Goal: Check status: Check status

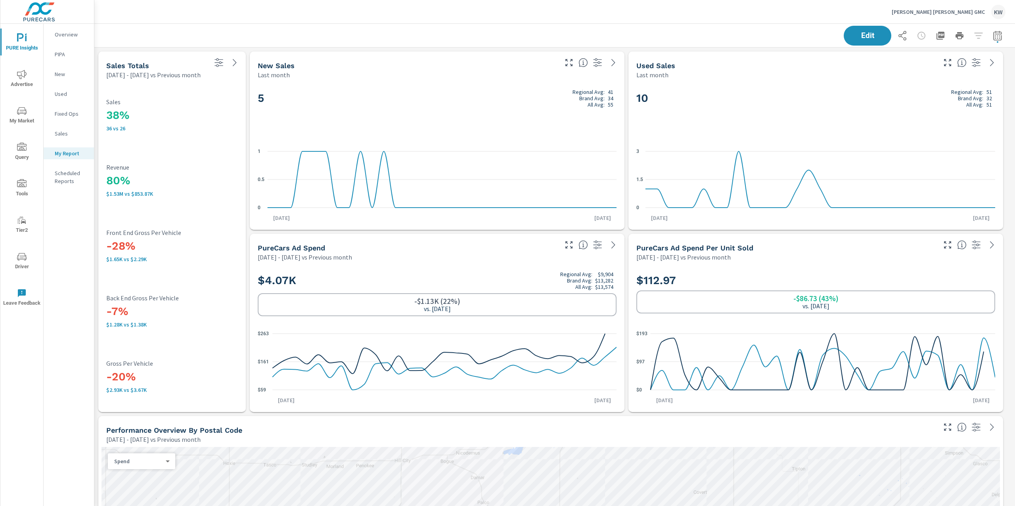
scroll to position [4762, 929]
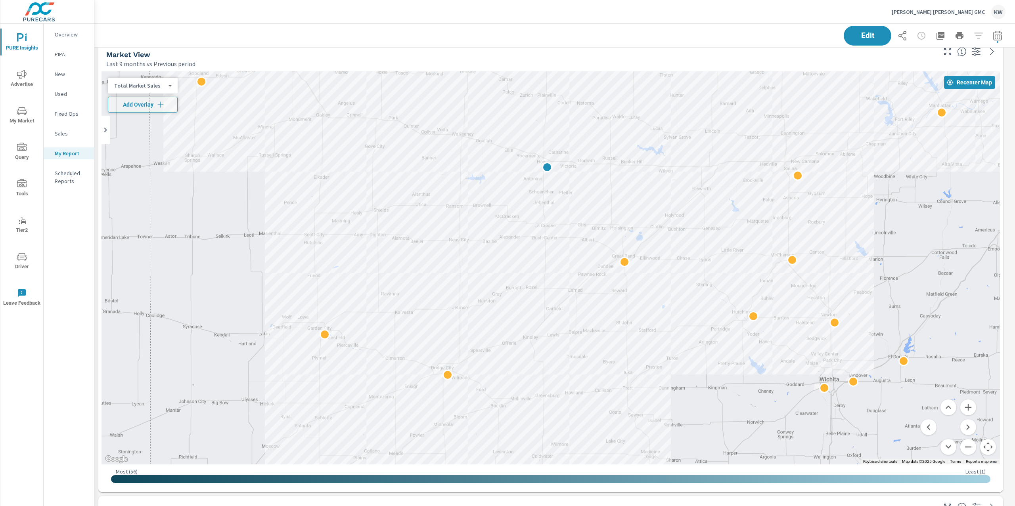
click at [955, 9] on p "[PERSON_NAME] [PERSON_NAME] GMC" at bounding box center [938, 11] width 93 height 7
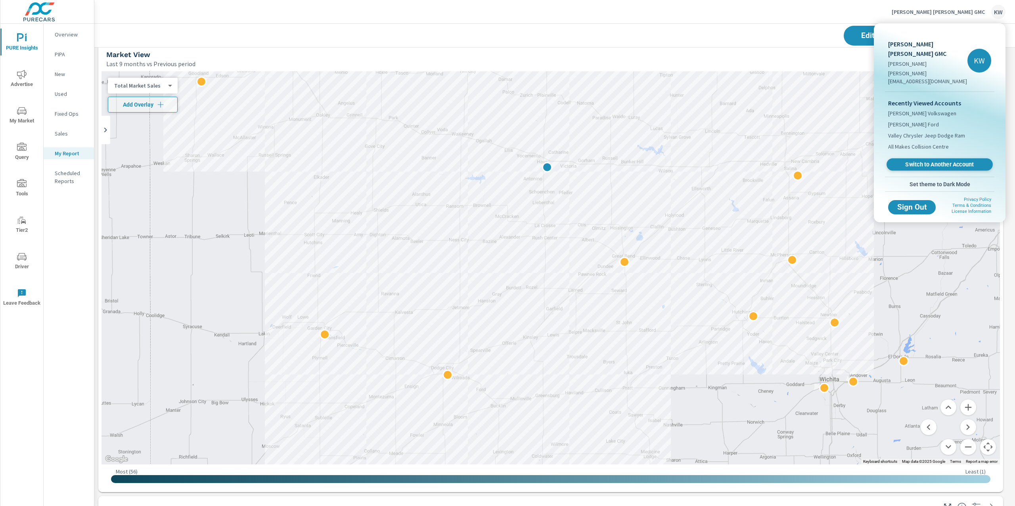
click at [928, 161] on span "Switch to Another Account" at bounding box center [939, 165] width 97 height 8
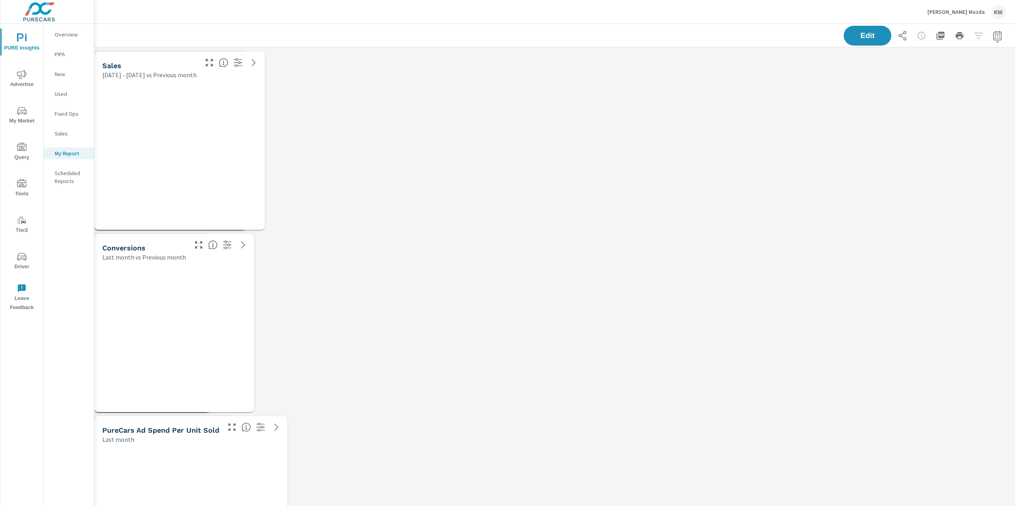
scroll to position [6586, 929]
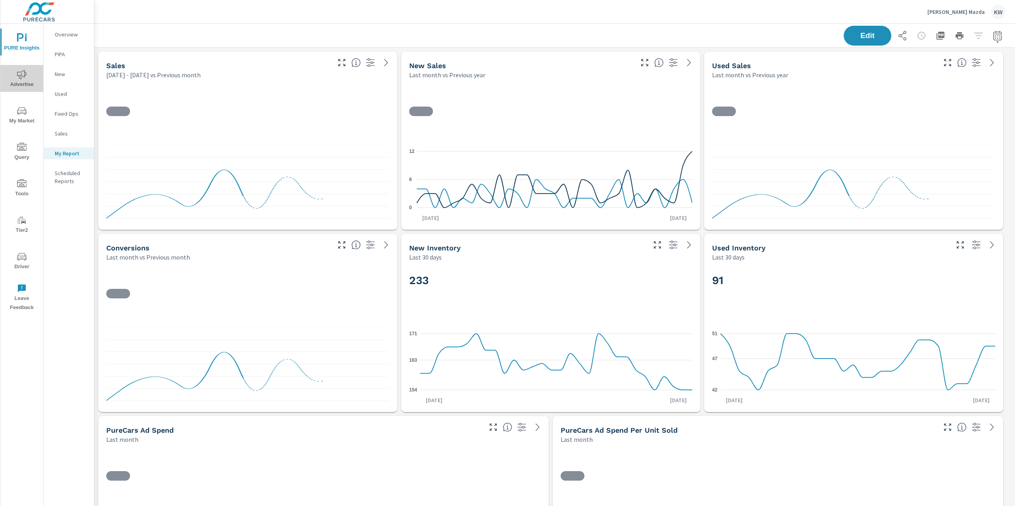
click at [24, 78] on icon "nav menu" at bounding box center [22, 75] width 10 height 10
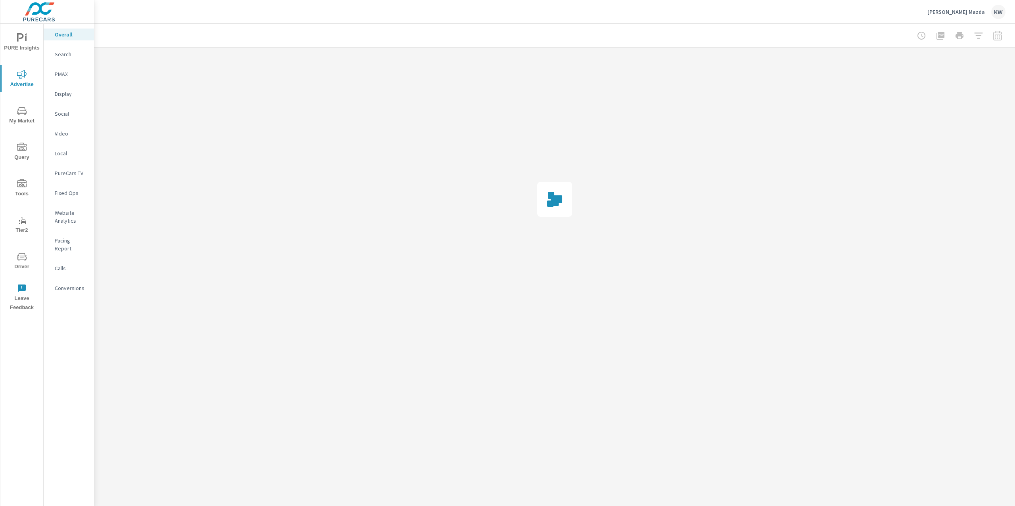
click at [77, 97] on p "Display" at bounding box center [71, 94] width 33 height 8
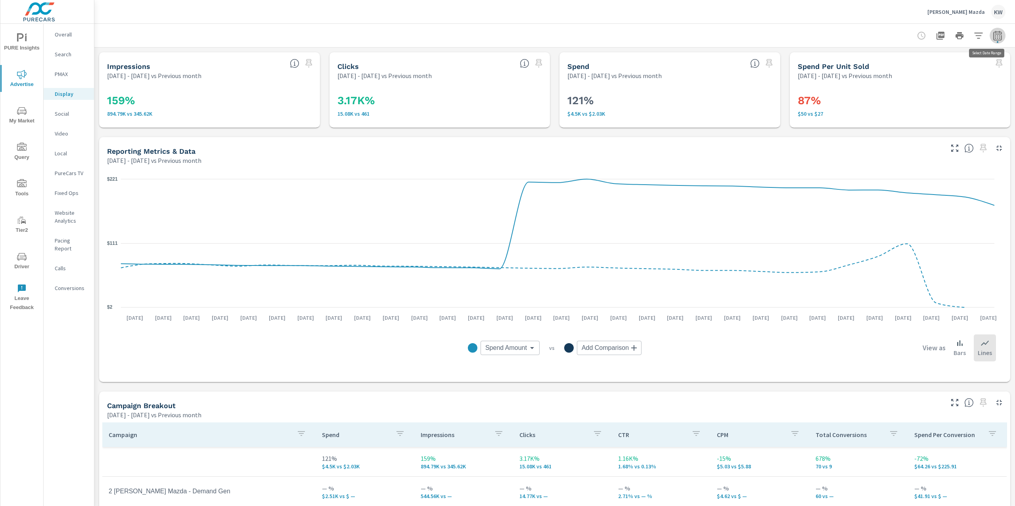
click at [993, 37] on icon "button" at bounding box center [998, 36] width 10 height 10
select select "Previous month"
click at [942, 71] on select "Custom Yesterday Last week Last 7 days Last 14 days Last 30 days Last 45 days L…" at bounding box center [926, 69] width 86 height 16
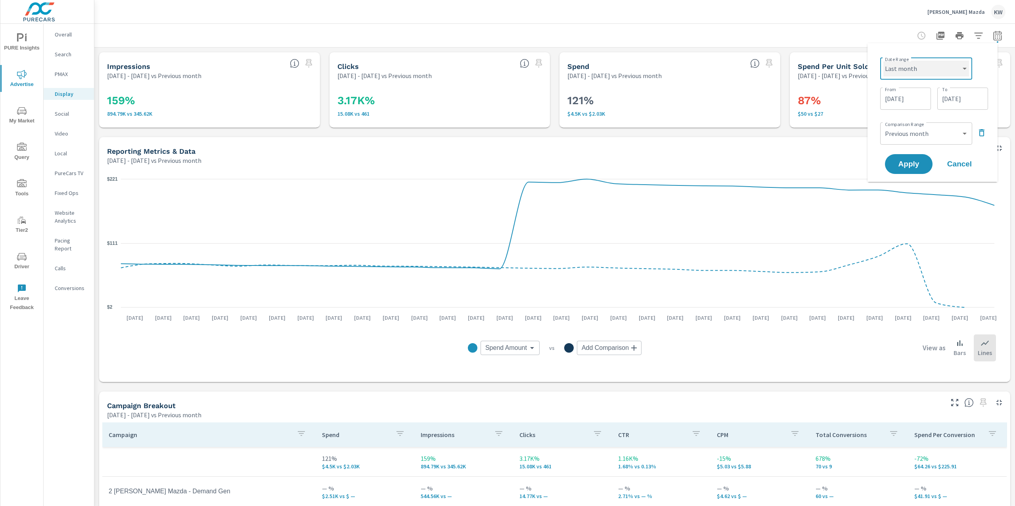
click at [883, 61] on select "Custom Yesterday Last week Last 7 days Last 14 days Last 30 days Last 45 days L…" at bounding box center [926, 69] width 86 height 16
select select "Last month"
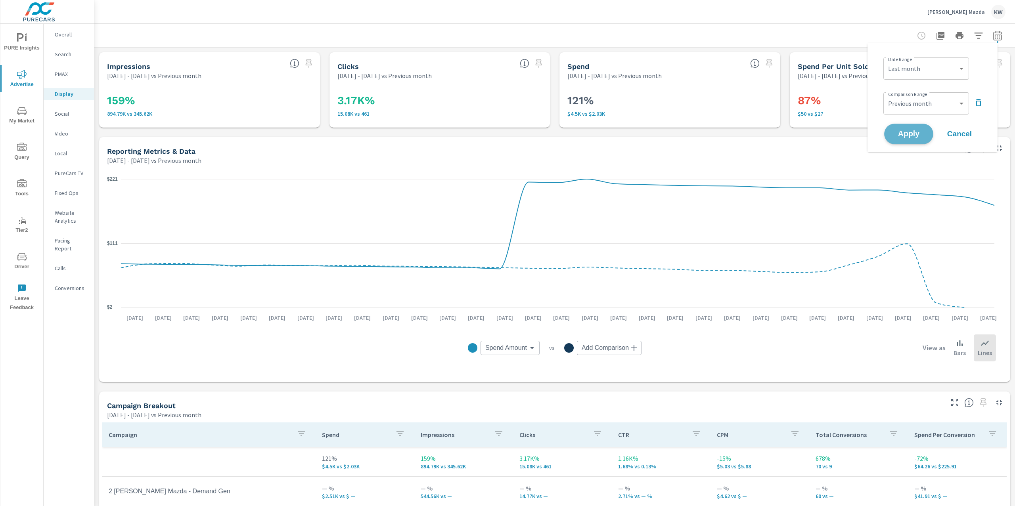
click at [910, 137] on span "Apply" at bounding box center [908, 134] width 33 height 8
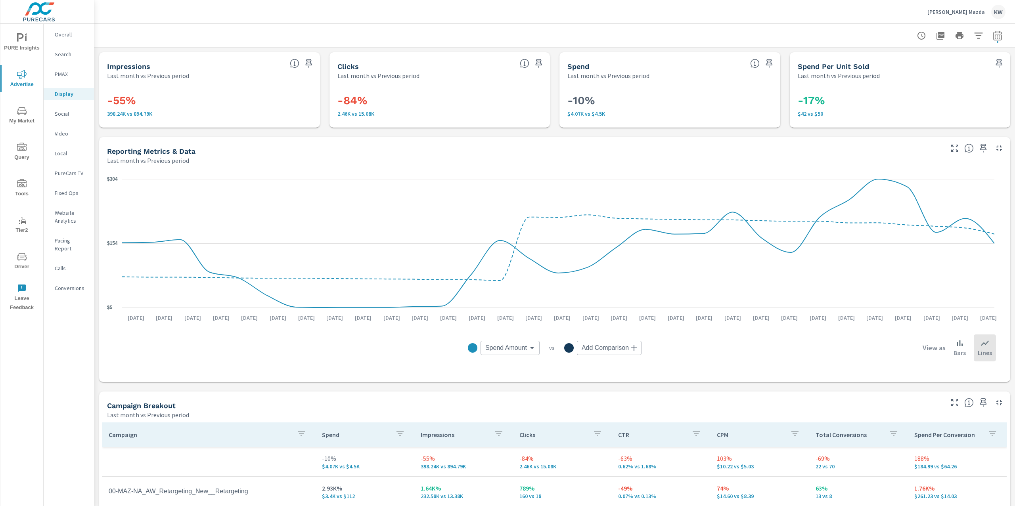
click at [995, 38] on icon "button" at bounding box center [997, 36] width 5 height 3
select select "Last month"
select select "Previous period"
click at [977, 104] on icon "button" at bounding box center [979, 103] width 10 height 10
click at [948, 73] on select "Custom Yesterday Last week Last 7 days Last 14 days Last 30 days Last 45 days L…" at bounding box center [925, 69] width 79 height 16
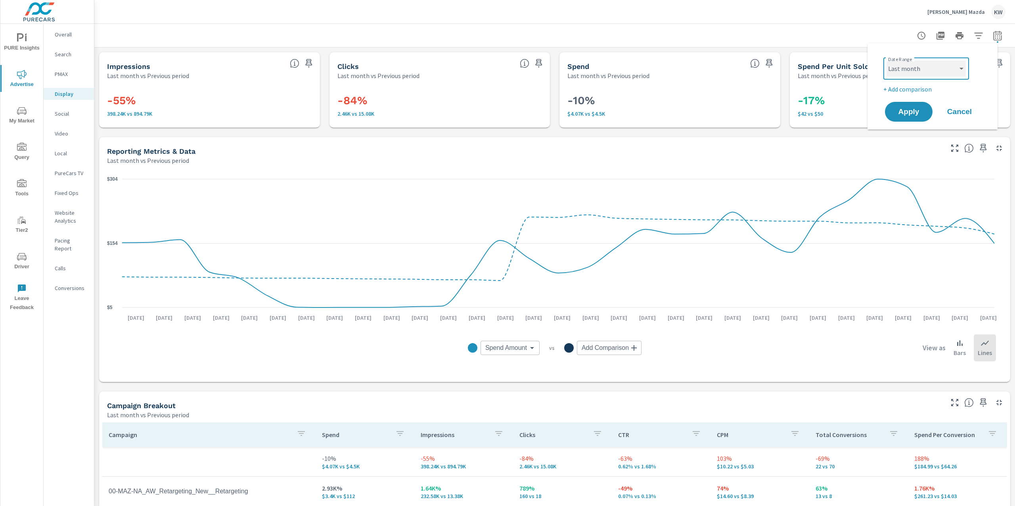
click at [886, 61] on select "Custom Yesterday Last week Last 7 days Last 14 days Last 30 days Last 45 days L…" at bounding box center [925, 69] width 79 height 16
select select "Month to date"
click at [914, 111] on span "Apply" at bounding box center [908, 112] width 33 height 8
